Goal: Task Accomplishment & Management: Manage account settings

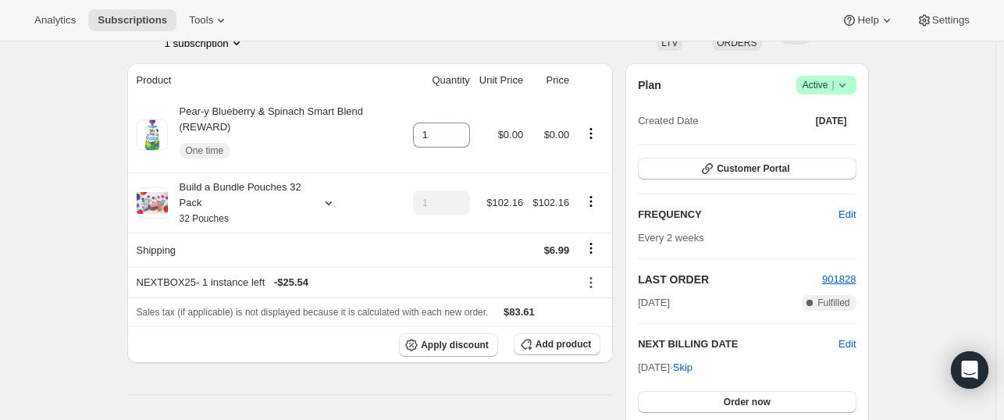
scroll to position [122, 0]
click at [850, 87] on icon at bounding box center [842, 85] width 16 height 16
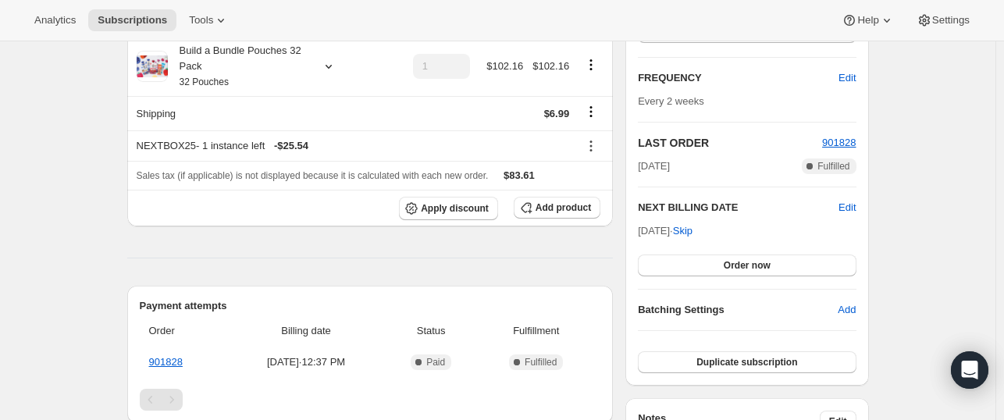
scroll to position [259, 0]
click at [846, 76] on span "Edit" at bounding box center [846, 77] width 17 height 16
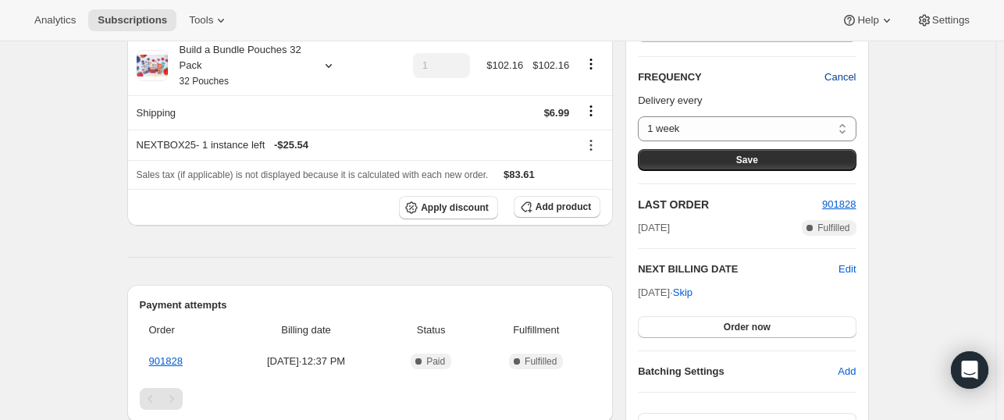
click at [846, 76] on span "Cancel" at bounding box center [839, 77] width 31 height 16
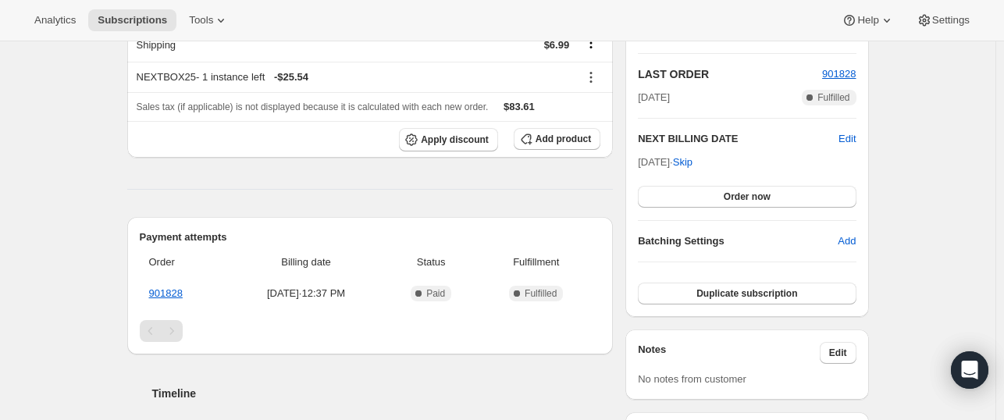
scroll to position [325, 0]
click at [846, 135] on span "Edit" at bounding box center [846, 141] width 17 height 16
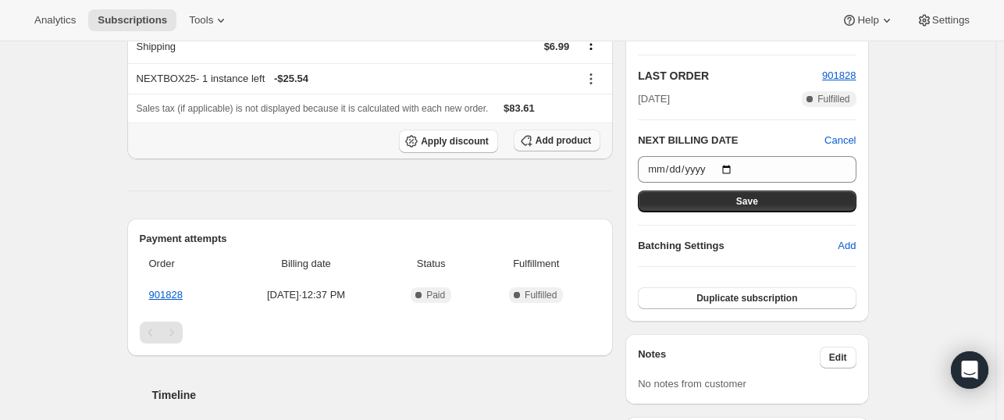
scroll to position [403, 0]
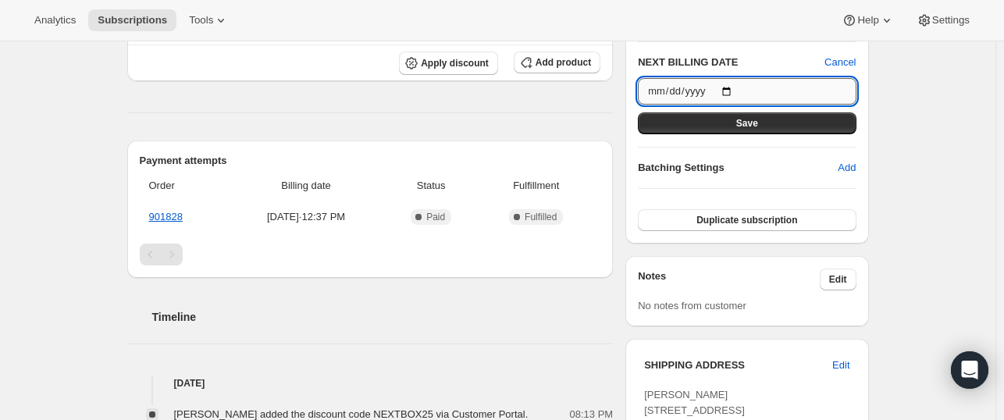
click at [731, 87] on input "[DATE]" at bounding box center [747, 91] width 218 height 27
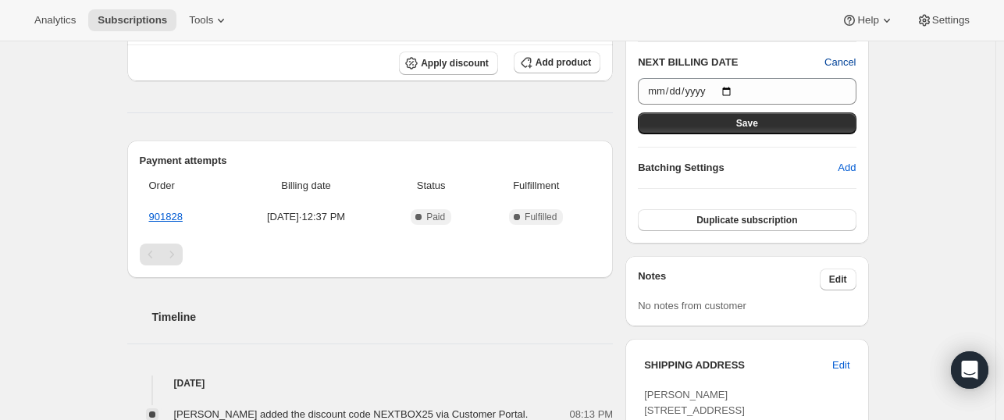
click at [839, 61] on span "Cancel" at bounding box center [839, 63] width 31 height 16
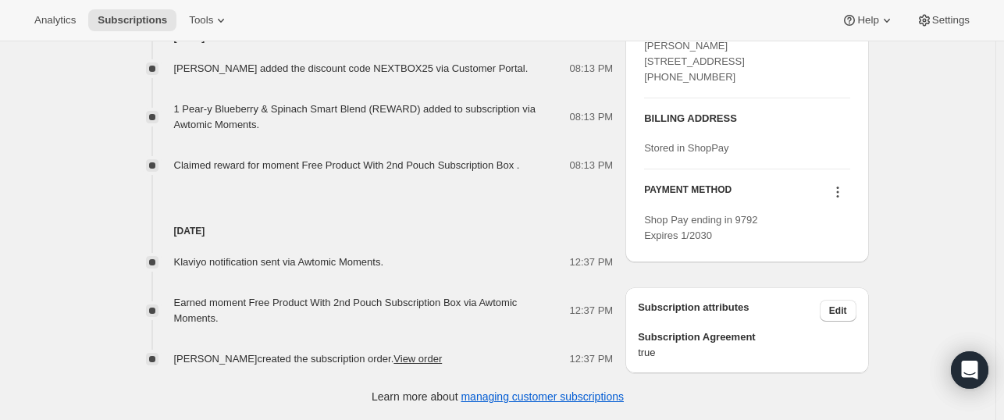
scroll to position [777, 0]
click at [845, 194] on icon at bounding box center [838, 192] width 16 height 16
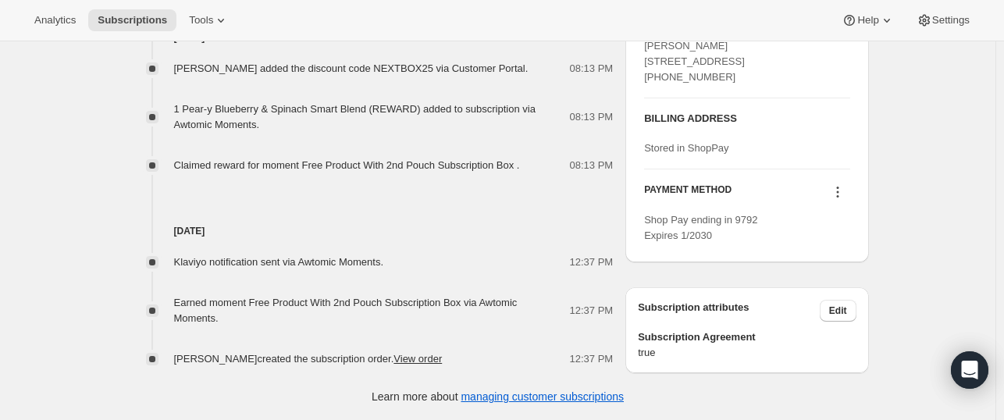
click at [840, 196] on icon at bounding box center [838, 192] width 16 height 16
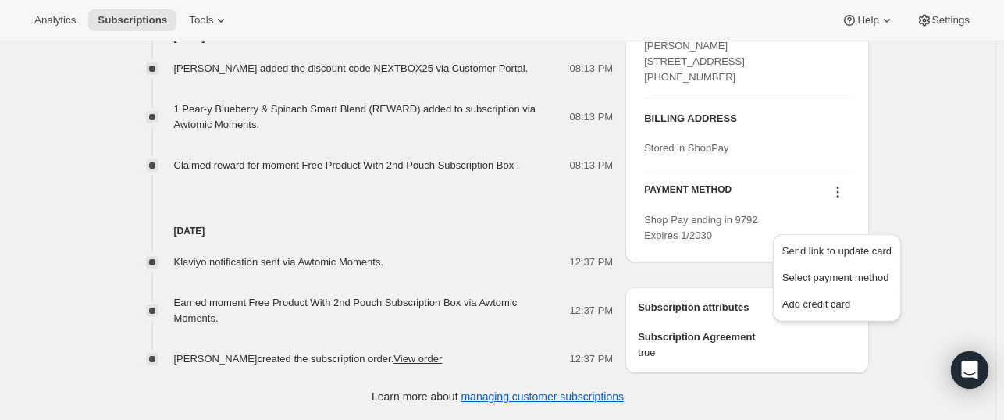
click at [592, 223] on h4 "[DATE]" at bounding box center [370, 231] width 486 height 16
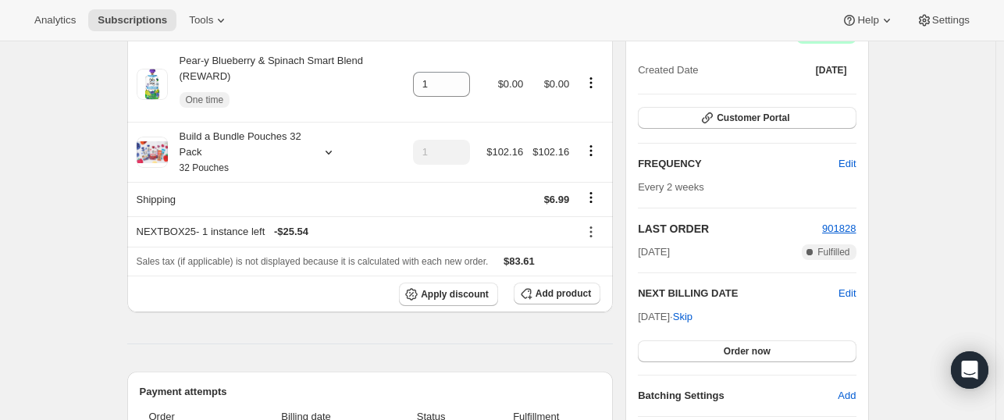
scroll to position [172, 0]
click at [562, 296] on span "Add product" at bounding box center [562, 294] width 55 height 12
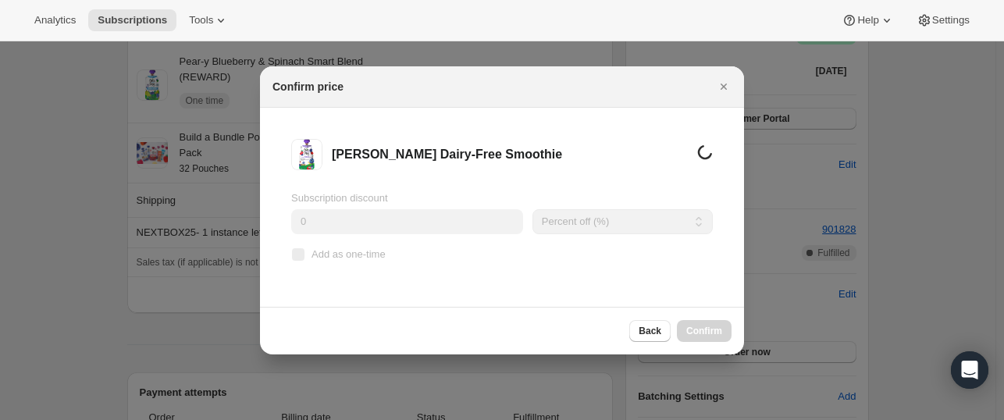
scroll to position [0, 0]
click at [297, 254] on input "Add as one-time" at bounding box center [298, 254] width 12 height 12
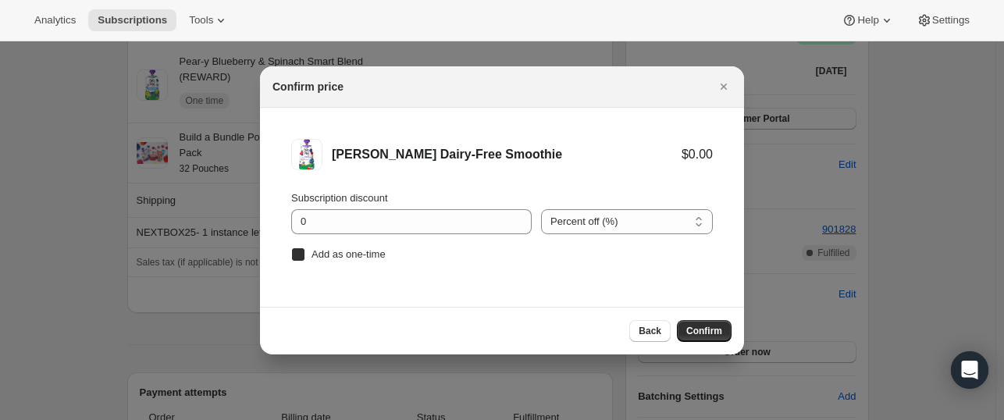
checkbox input "true"
click at [701, 330] on span "Confirm" at bounding box center [704, 331] width 36 height 12
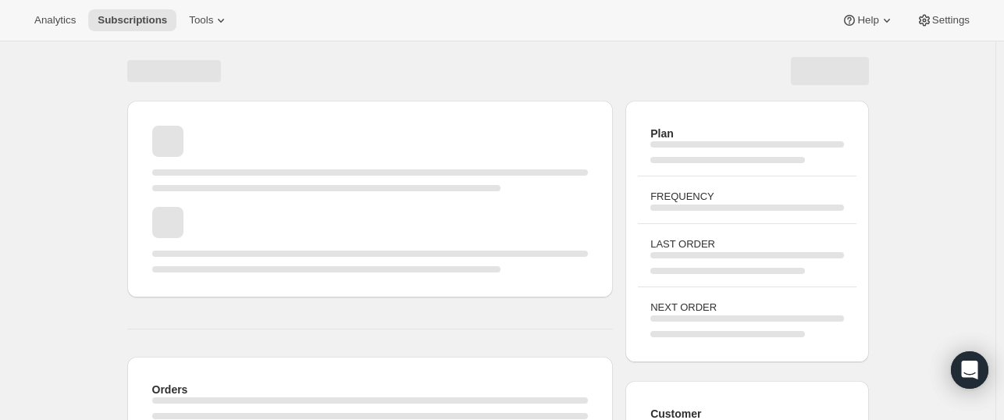
scroll to position [172, 0]
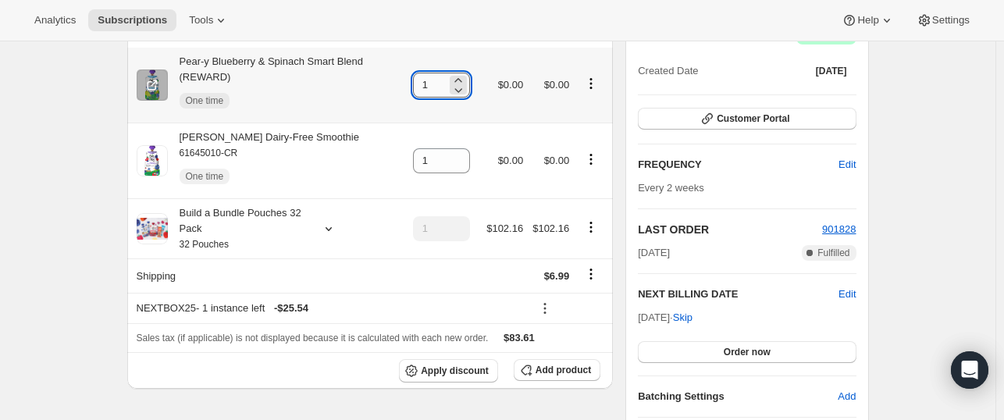
click at [436, 86] on input "1" at bounding box center [430, 85] width 34 height 25
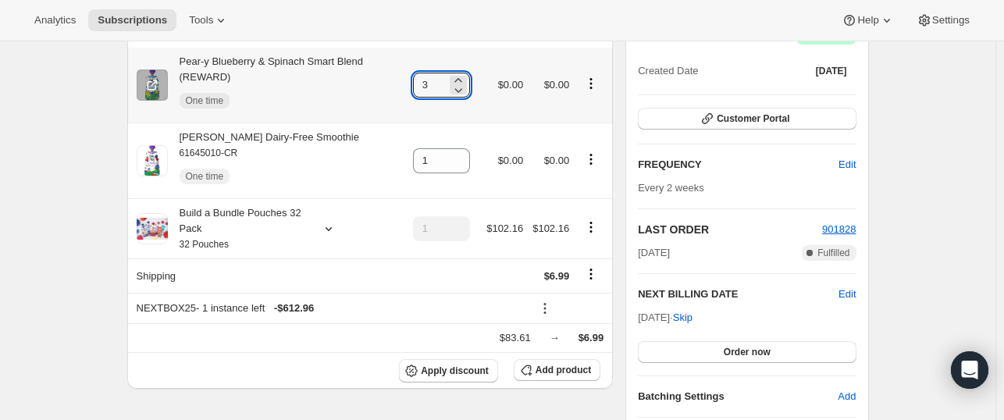
type input "1"
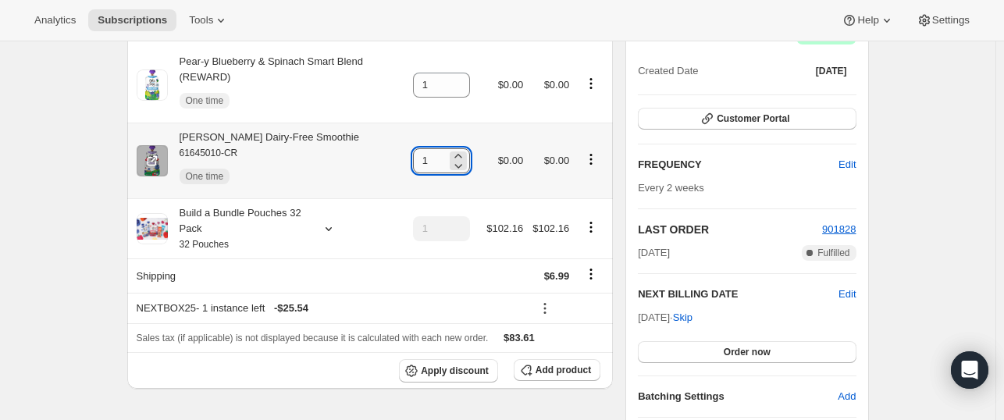
click at [436, 168] on input "1" at bounding box center [430, 160] width 34 height 25
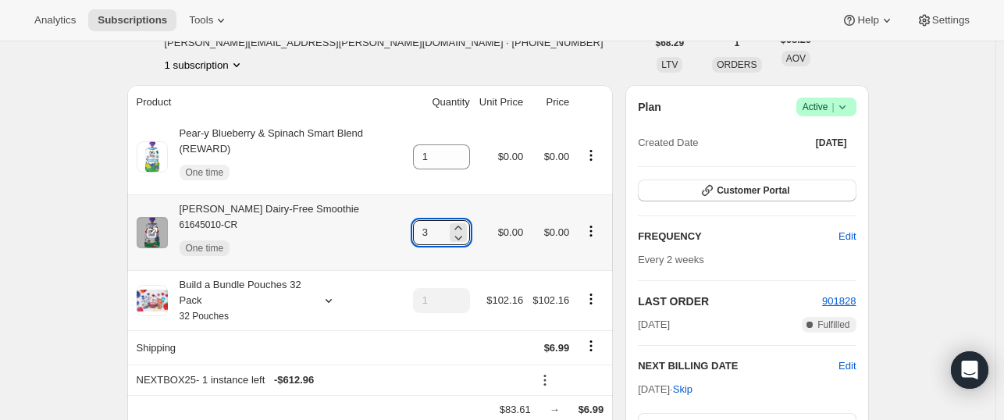
type input "1"
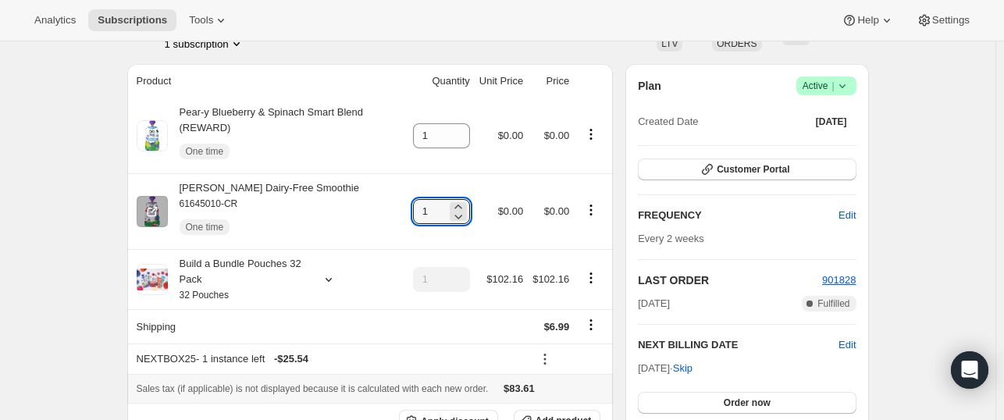
scroll to position [409, 0]
click at [456, 204] on icon at bounding box center [458, 206] width 16 height 16
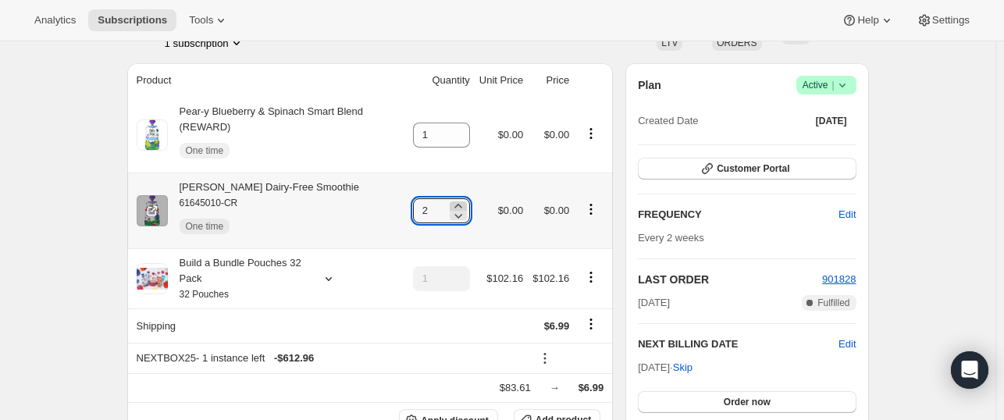
click at [456, 204] on icon at bounding box center [458, 206] width 16 height 16
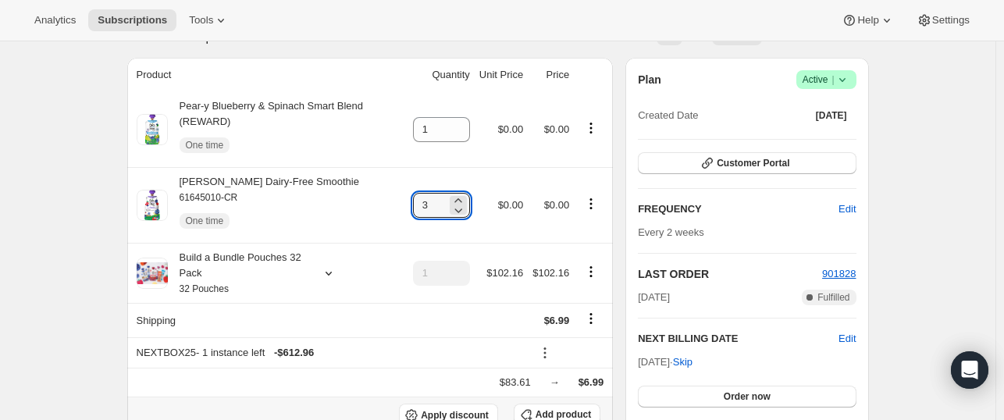
scroll to position [188, 0]
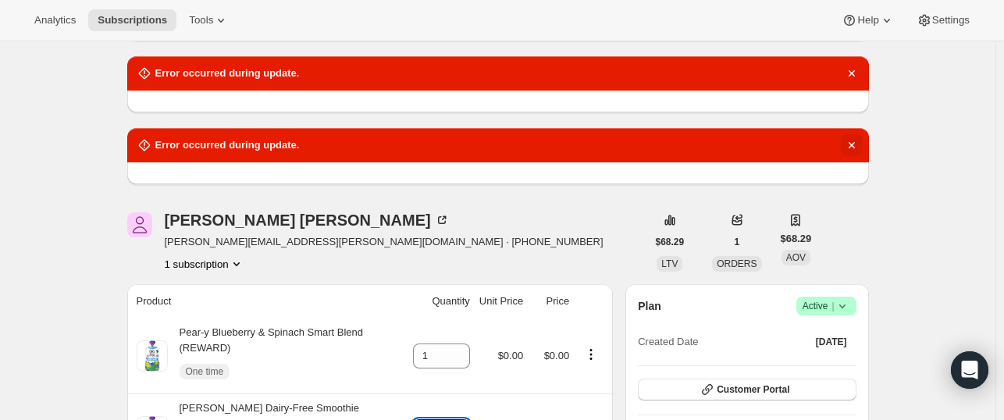
click at [854, 145] on icon "Dismiss notification" at bounding box center [850, 145] width 6 height 6
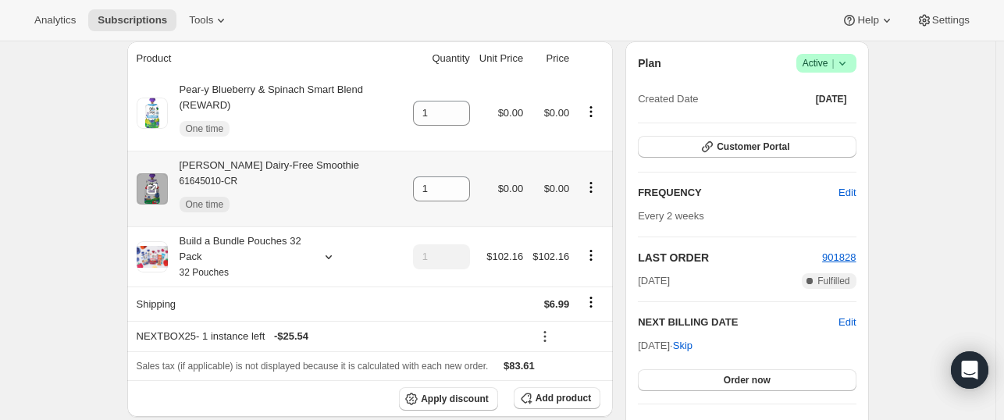
scroll to position [361, 0]
click at [457, 180] on icon at bounding box center [457, 182] width 7 height 4
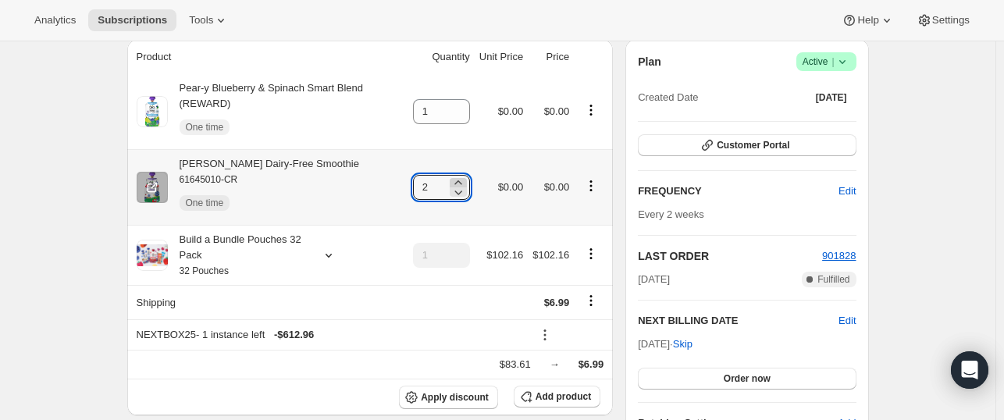
click at [457, 180] on icon at bounding box center [457, 182] width 7 height 4
type input "3"
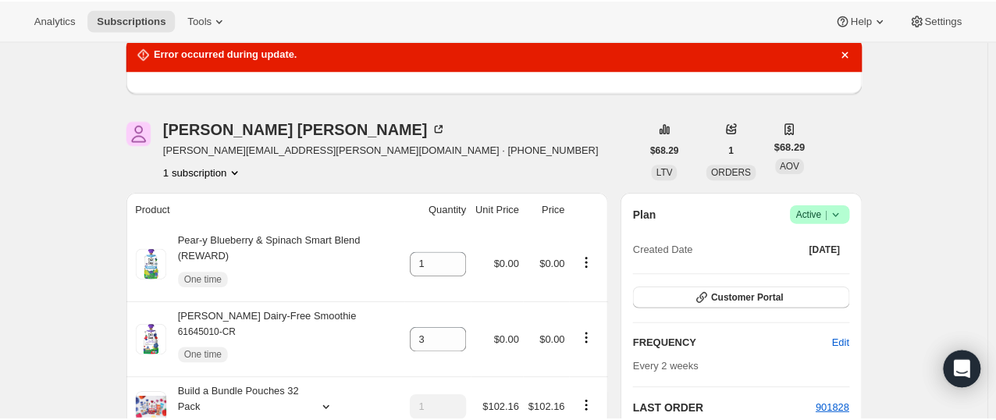
scroll to position [139, 0]
